Goal: Communication & Community: Answer question/provide support

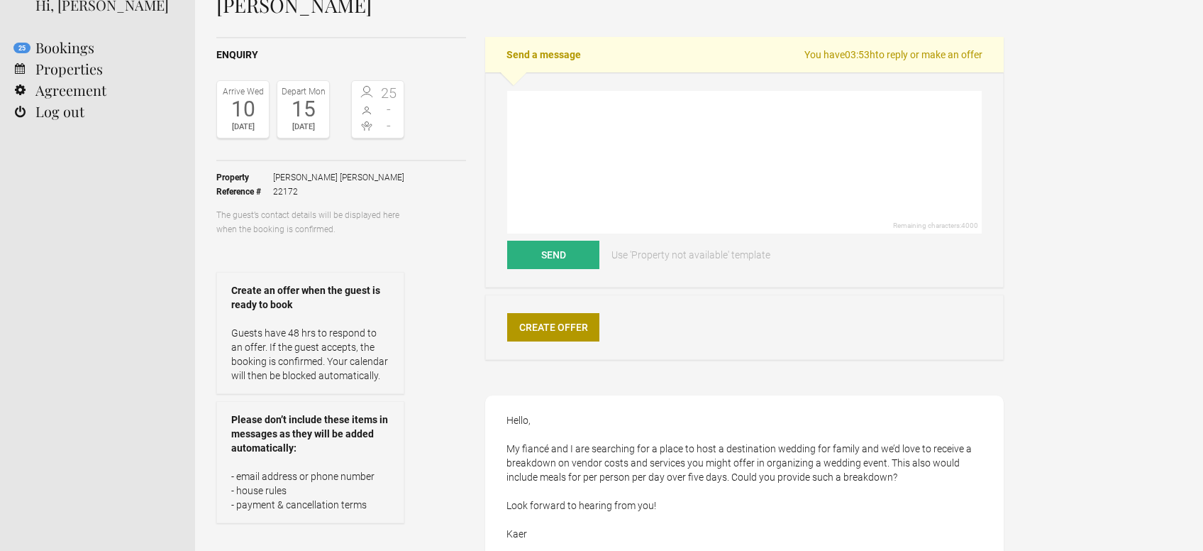
scroll to position [75, 0]
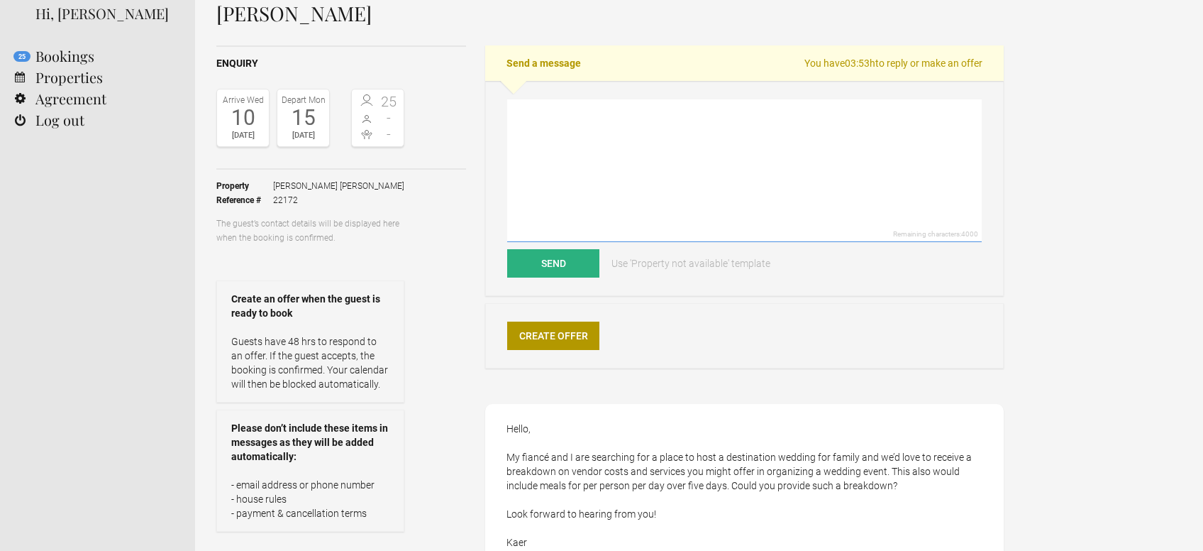
click at [654, 118] on textarea at bounding box center [744, 170] width 475 height 143
click at [665, 165] on textarea "Dear [PERSON_NAME], thanks for your message and for thinking" at bounding box center [744, 170] width 475 height 143
click at [712, 130] on textarea "Dear [PERSON_NAME], thanks for your message and for thinking" at bounding box center [744, 170] width 475 height 143
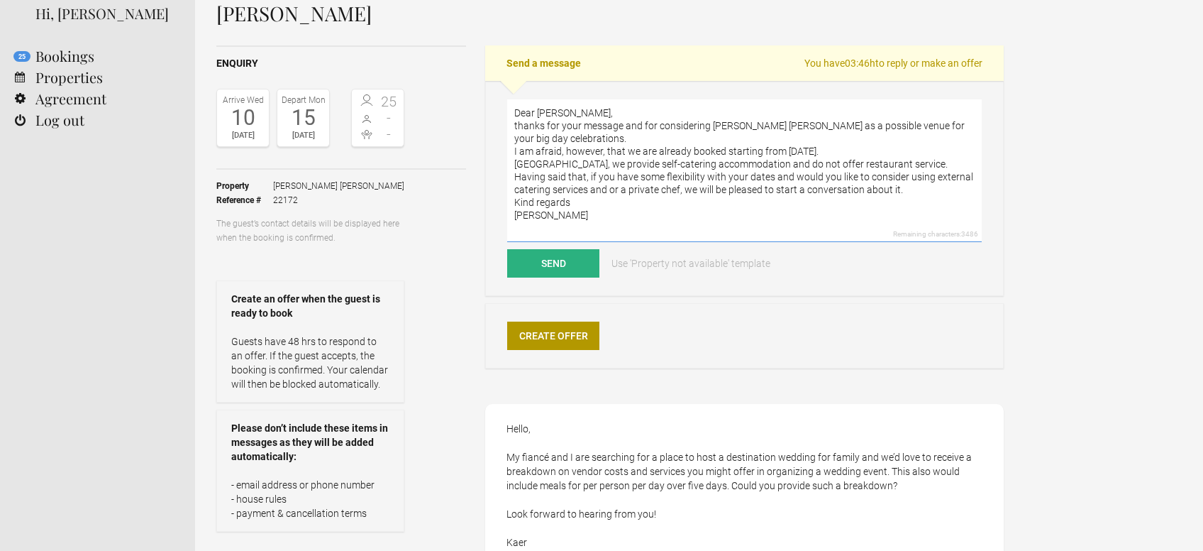
click at [614, 166] on textarea "Dear [PERSON_NAME], thanks for your message and for considering [PERSON_NAME] […" at bounding box center [744, 170] width 475 height 143
click at [619, 168] on textarea "Dear [PERSON_NAME], thanks for your message and for considering [PERSON_NAME] […" at bounding box center [744, 170] width 475 height 143
click at [645, 219] on textarea "Dear [PERSON_NAME], thanks for your message and for considering [PERSON_NAME] […" at bounding box center [744, 170] width 475 height 143
click at [810, 180] on textarea "Dear [PERSON_NAME], thanks for your message and for considering [PERSON_NAME] […" at bounding box center [744, 170] width 475 height 143
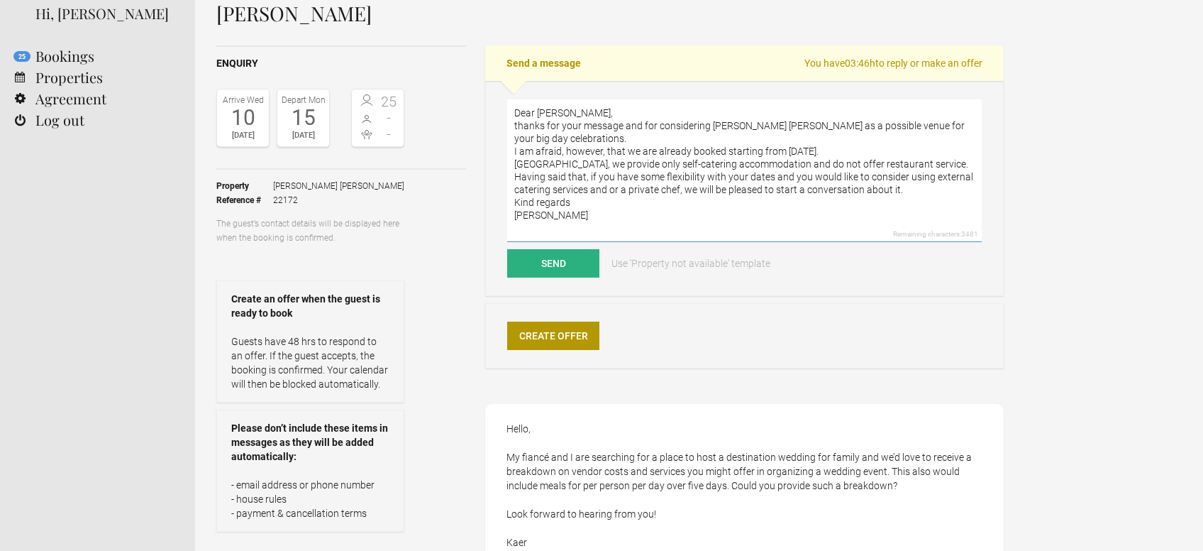
click at [647, 209] on textarea "Dear [PERSON_NAME], thanks for your message and for considering [PERSON_NAME] […" at bounding box center [744, 170] width 475 height 143
type textarea "Dear [PERSON_NAME], thanks for your message and for considering [PERSON_NAME] […"
click at [585, 263] on button "Send" at bounding box center [553, 263] width 92 height 28
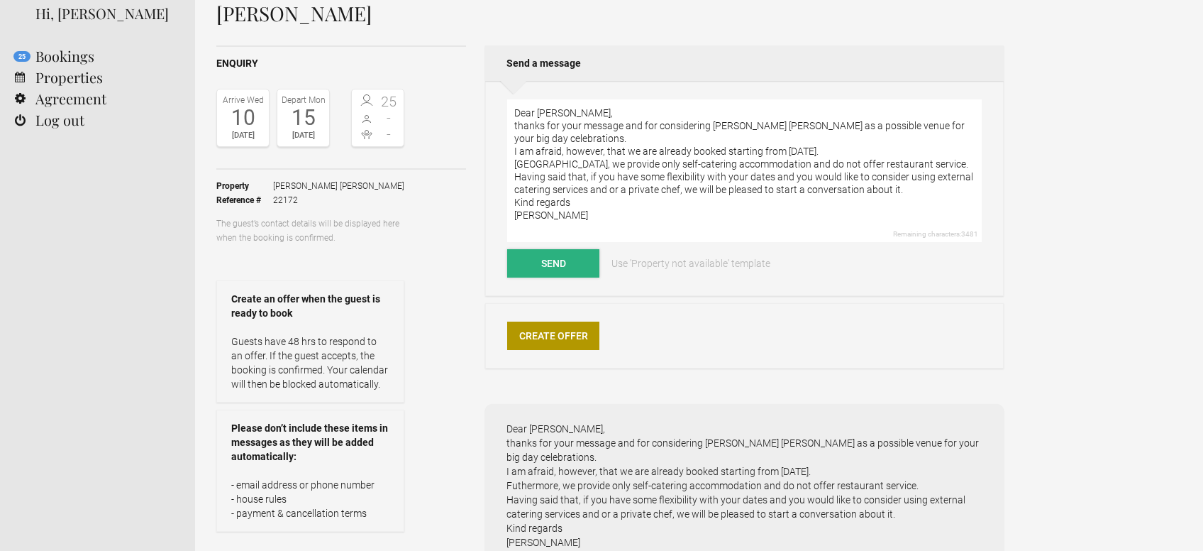
scroll to position [0, 0]
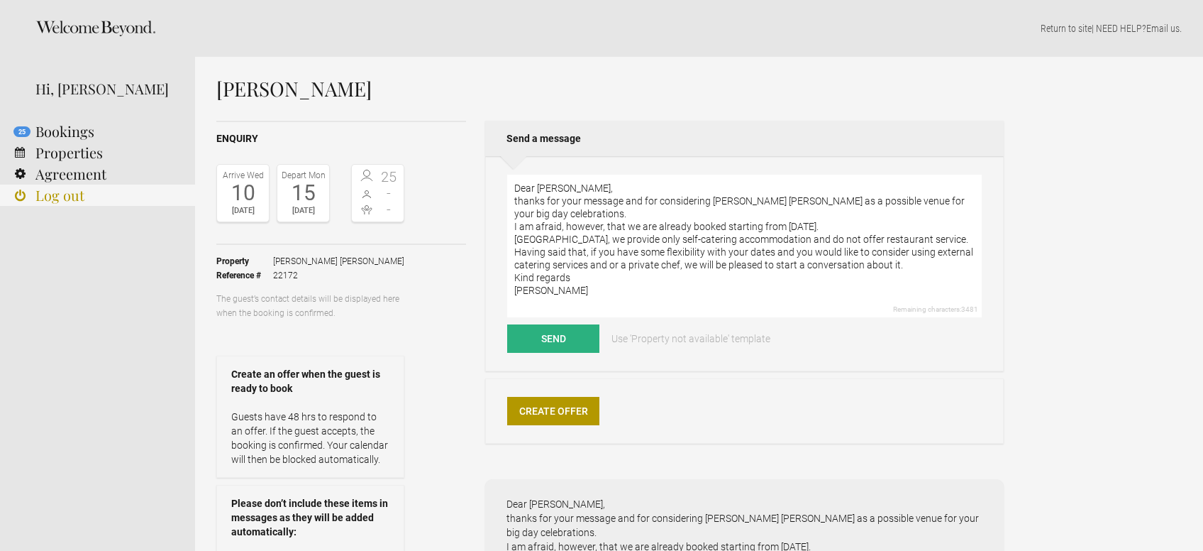
click at [50, 194] on link "Log out" at bounding box center [97, 194] width 195 height 21
